Goal: Check status: Check status

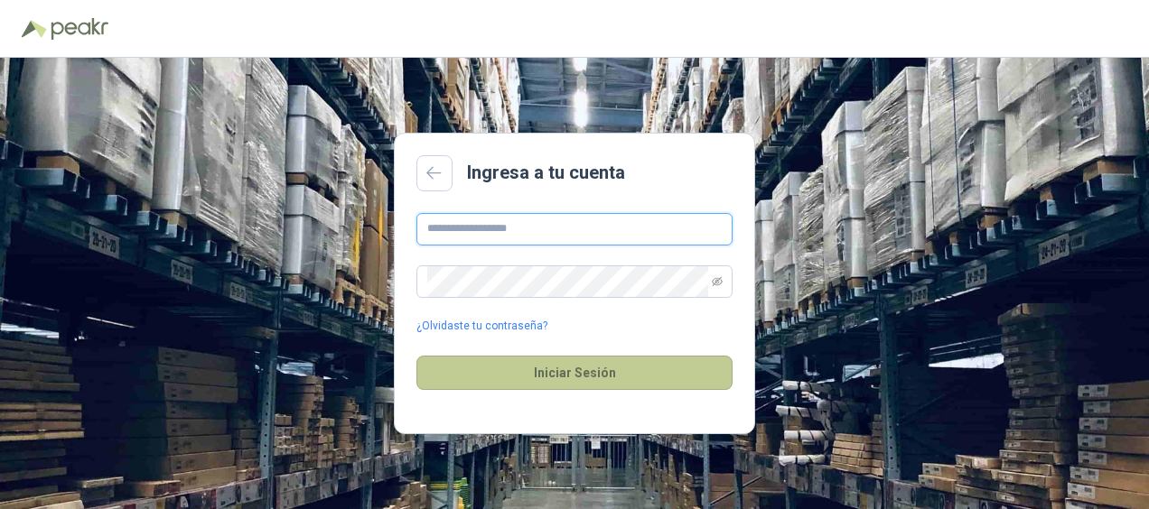
type input "**********"
click at [594, 378] on button "Iniciar Sesión" at bounding box center [574, 373] width 316 height 34
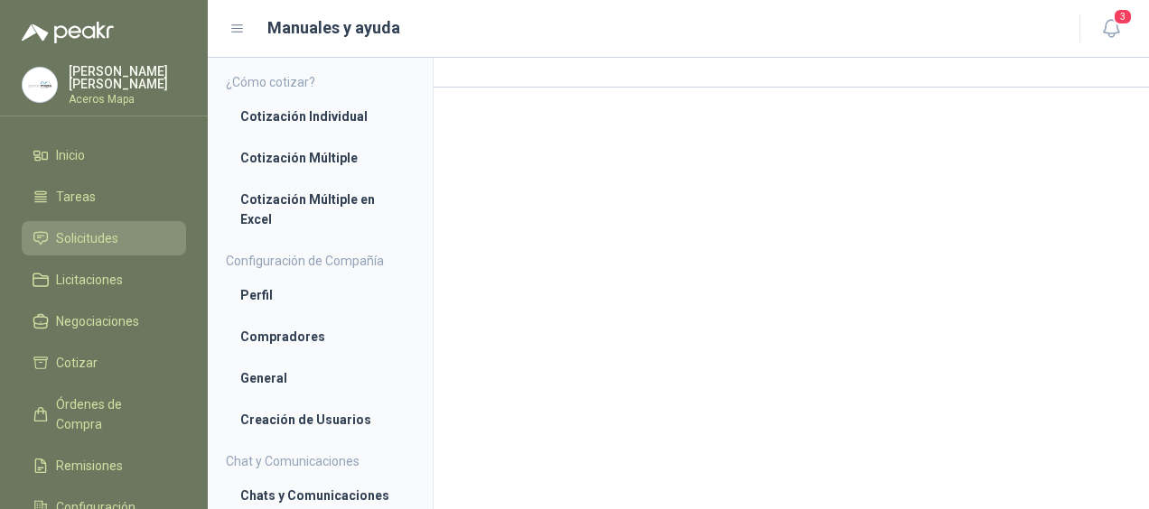
click at [98, 240] on span "Solicitudes" at bounding box center [87, 238] width 62 height 20
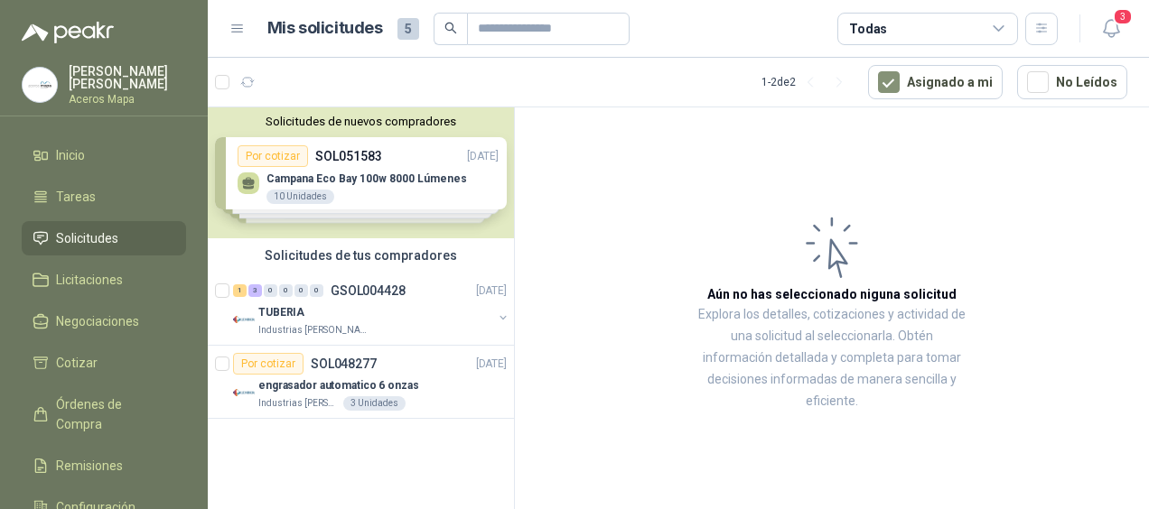
click at [316, 168] on div "Solicitudes de nuevos compradores Por cotizar SOL051583 [DATE] Campana [GEOGRAP…" at bounding box center [361, 172] width 306 height 131
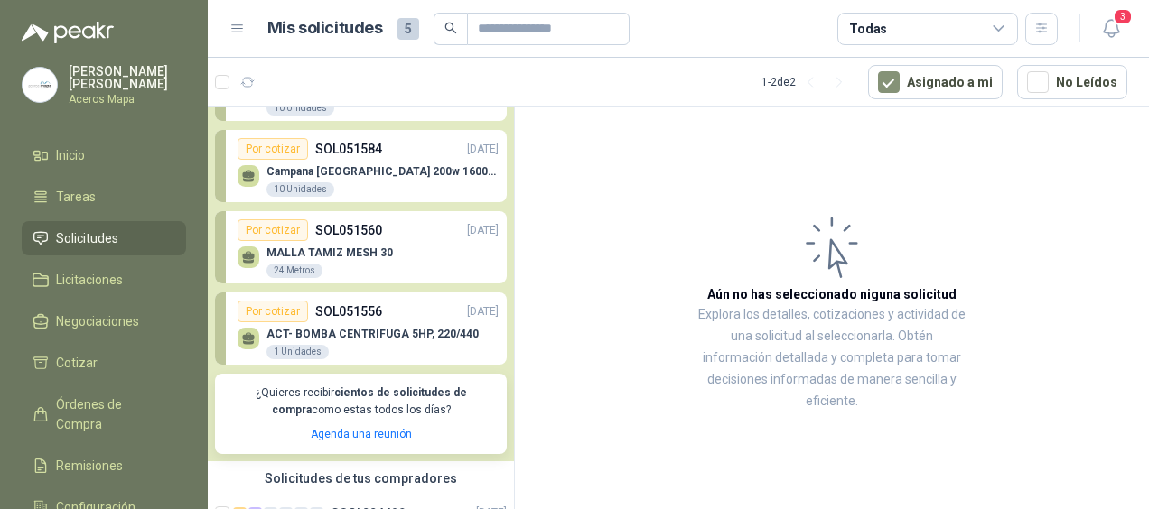
scroll to position [240, 0]
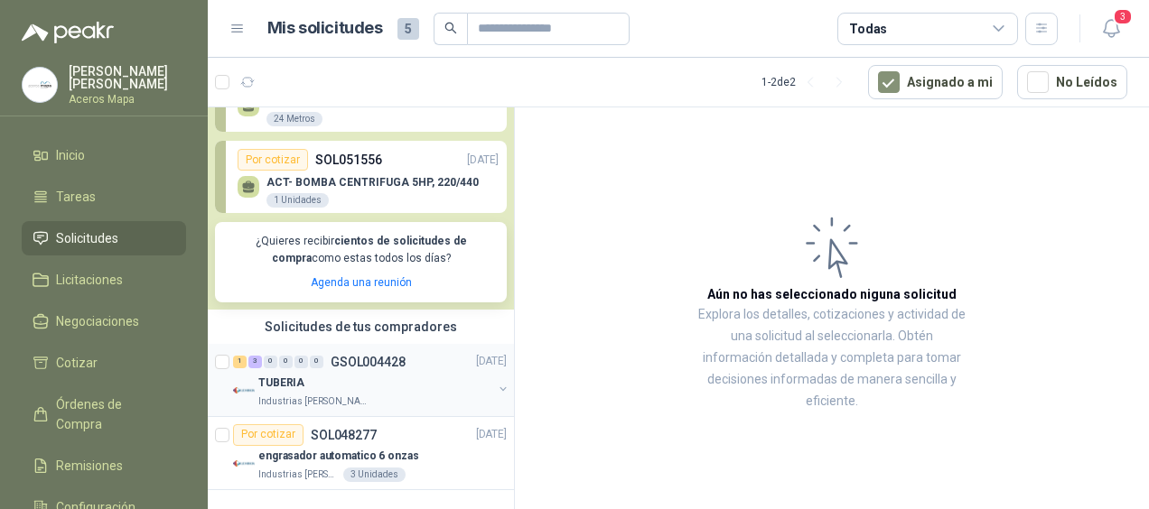
click at [364, 373] on div "TUBERIA" at bounding box center [375, 384] width 234 height 22
